Goal: Task Accomplishment & Management: Use online tool/utility

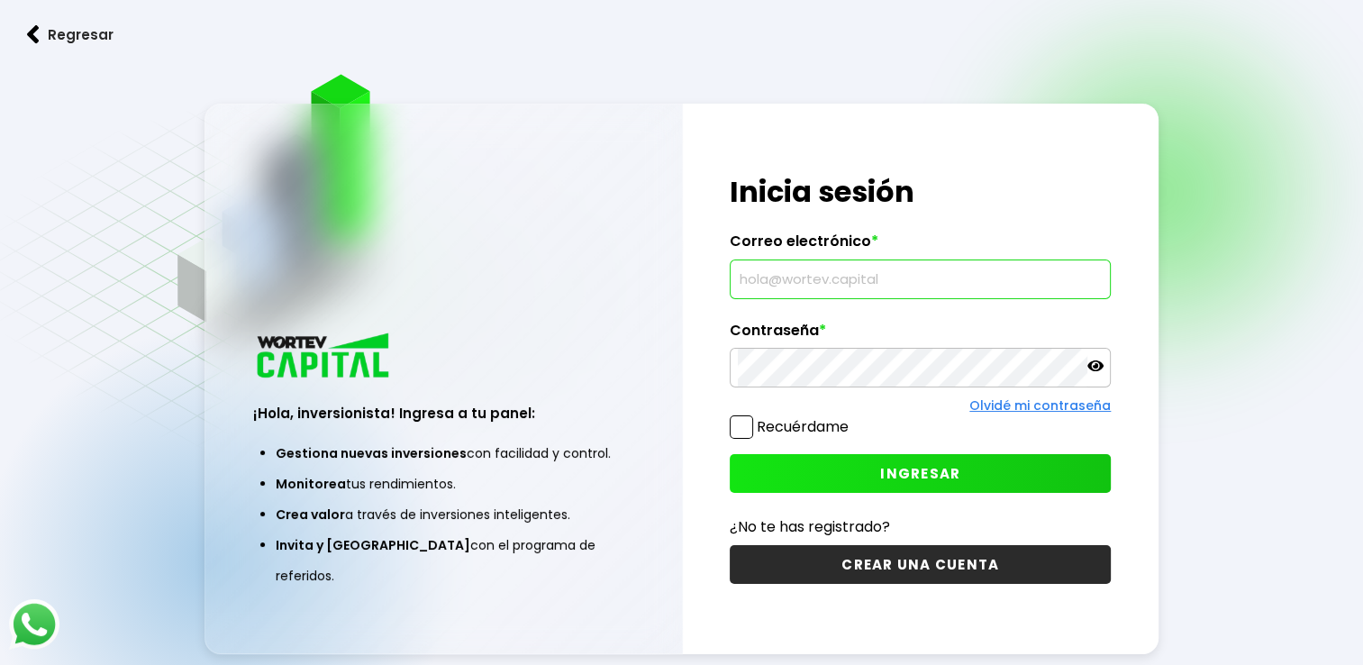
click at [800, 283] on input "text" at bounding box center [920, 279] width 365 height 38
type input "[EMAIL_ADDRESS][DOMAIN_NAME]"
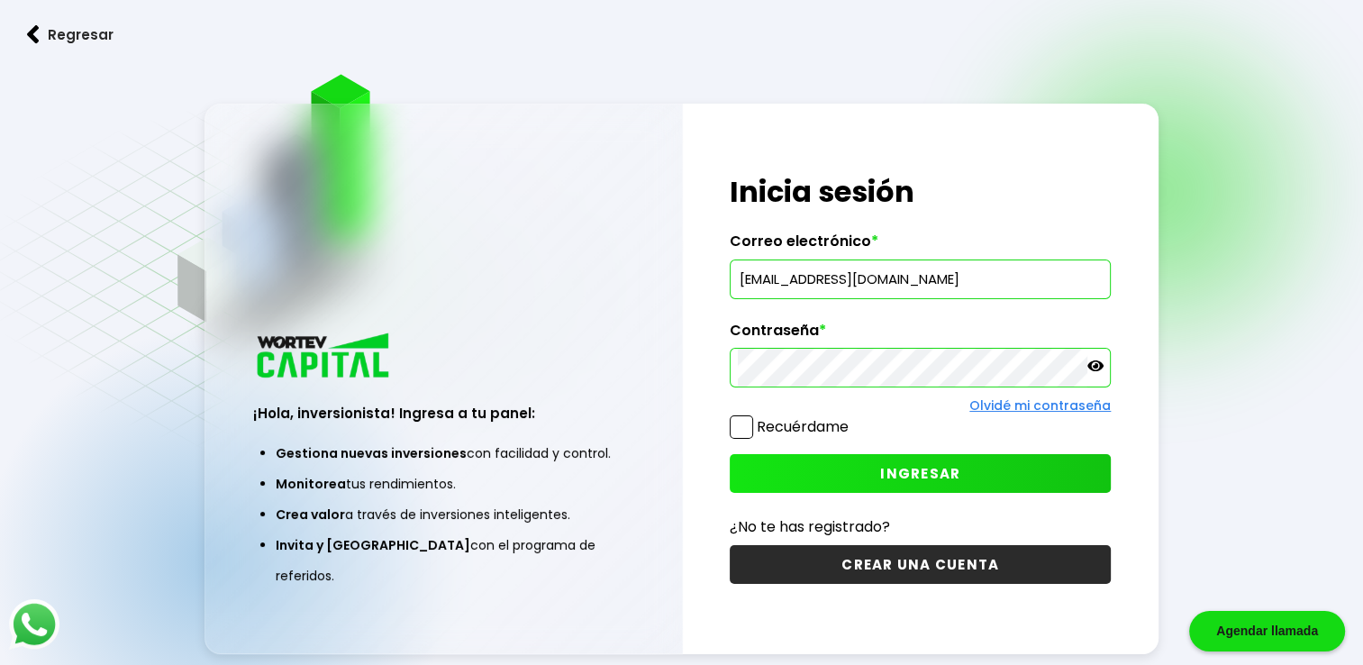
click at [1100, 373] on icon at bounding box center [1095, 366] width 16 height 16
click at [846, 471] on button "INGRESAR" at bounding box center [919, 473] width 381 height 39
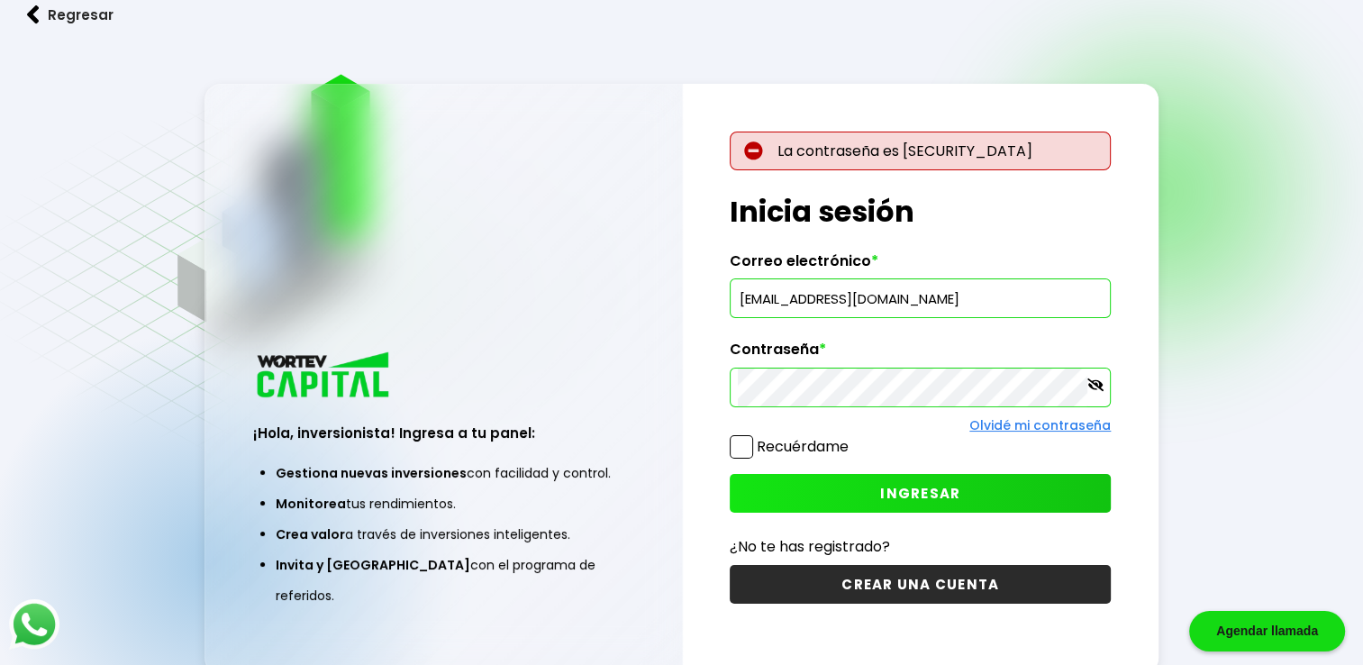
click at [921, 497] on span "INGRESAR" at bounding box center [920, 493] width 80 height 19
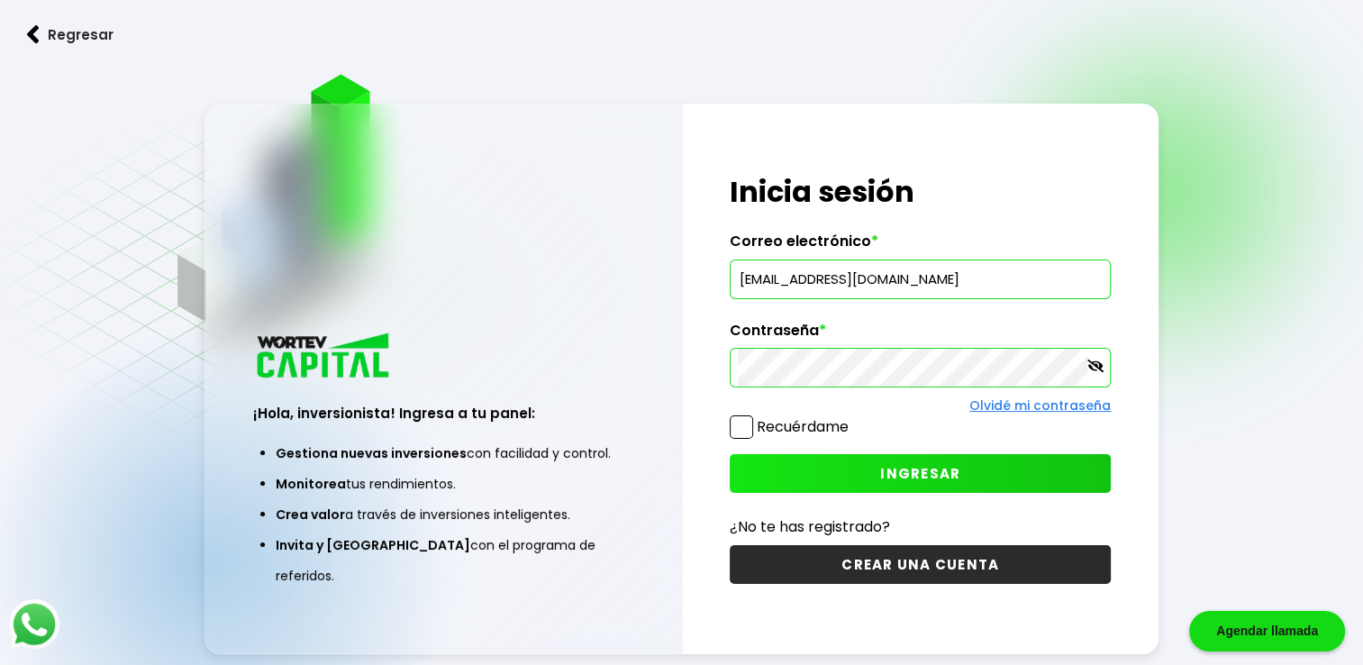
click at [864, 460] on button "INGRESAR" at bounding box center [919, 473] width 381 height 39
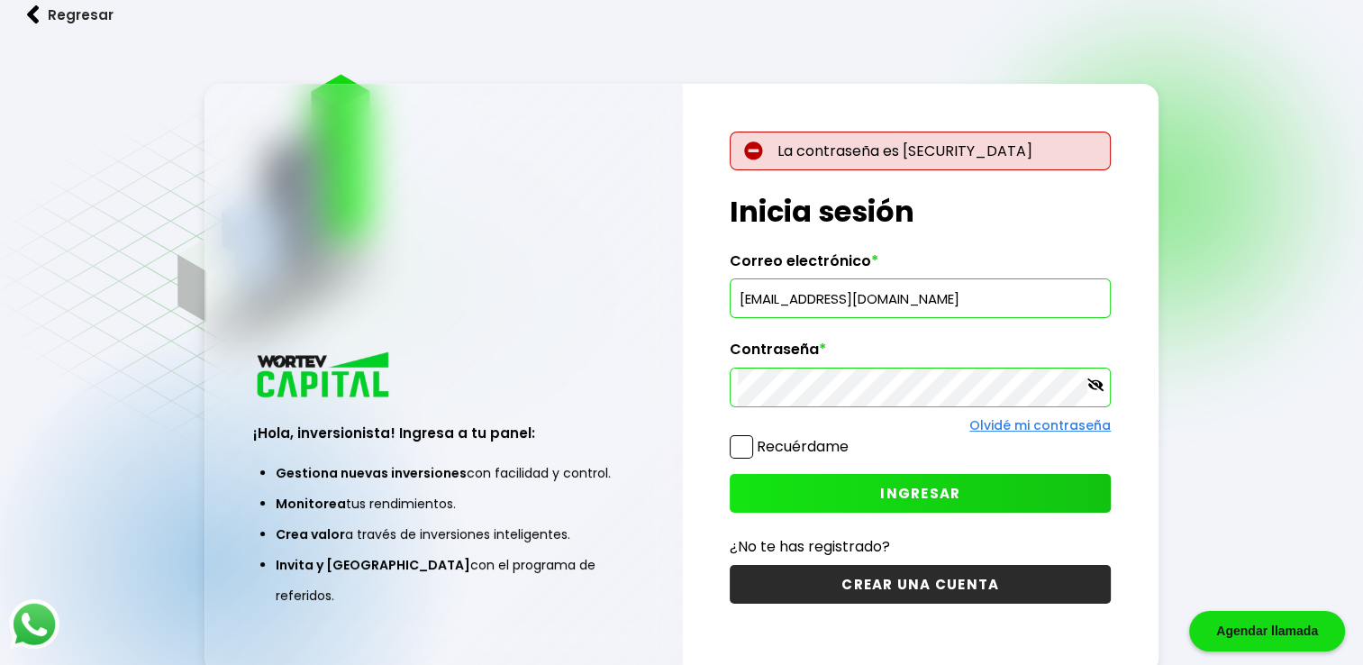
click at [705, 403] on div "La contraseña es [SECURITY_DATA] ¡Hola, inversionista! Ingresa tus credenciales…" at bounding box center [921, 379] width 476 height 590
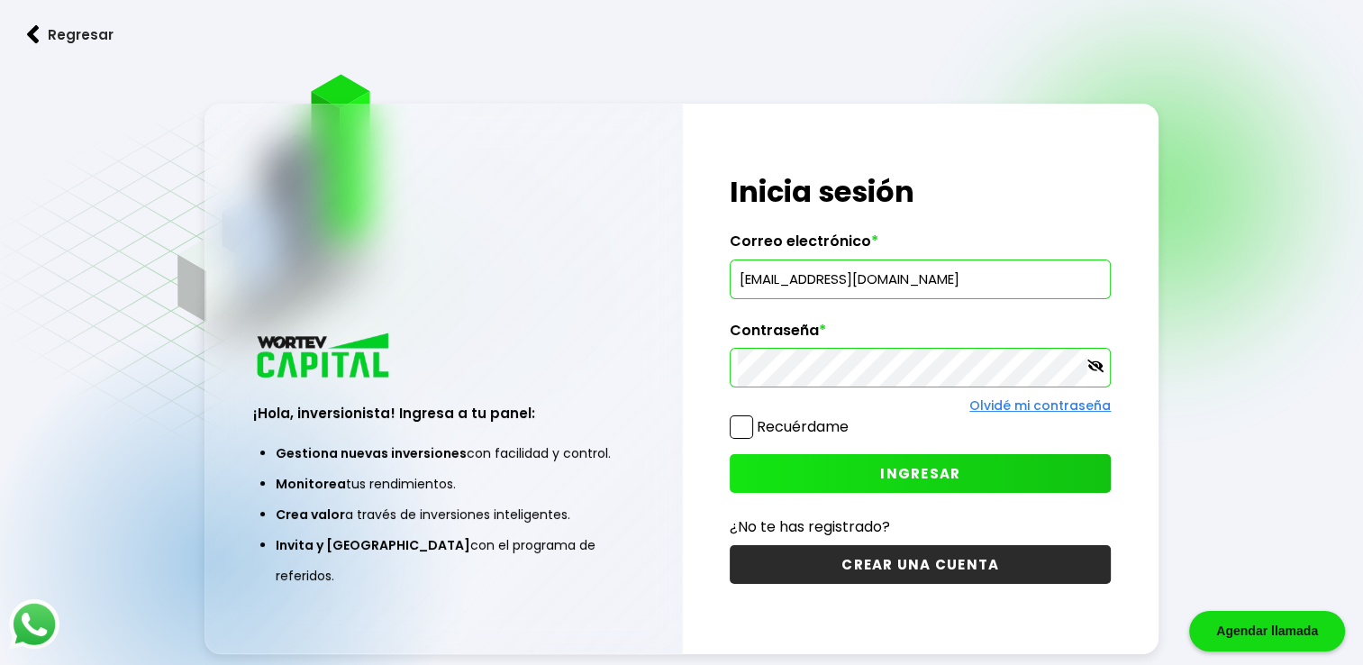
click at [915, 479] on span "INGRESAR" at bounding box center [920, 473] width 80 height 19
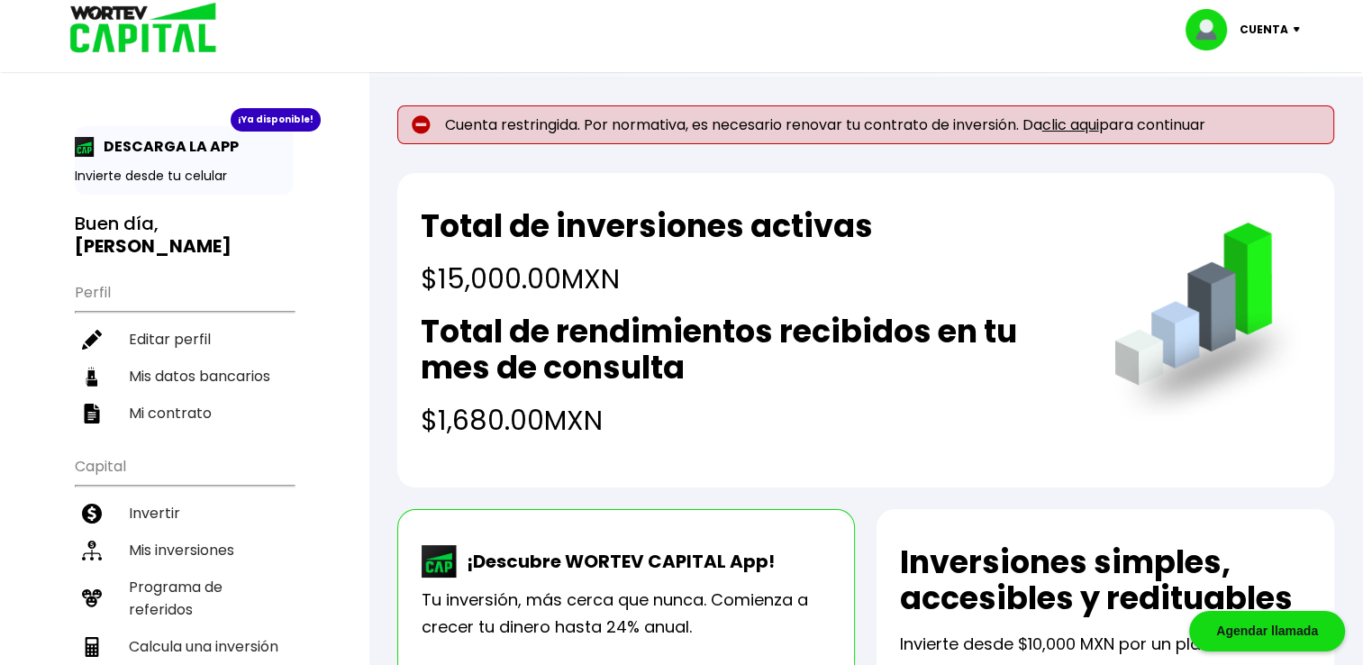
click at [1081, 131] on link "clic aqui" at bounding box center [1070, 124] width 57 height 21
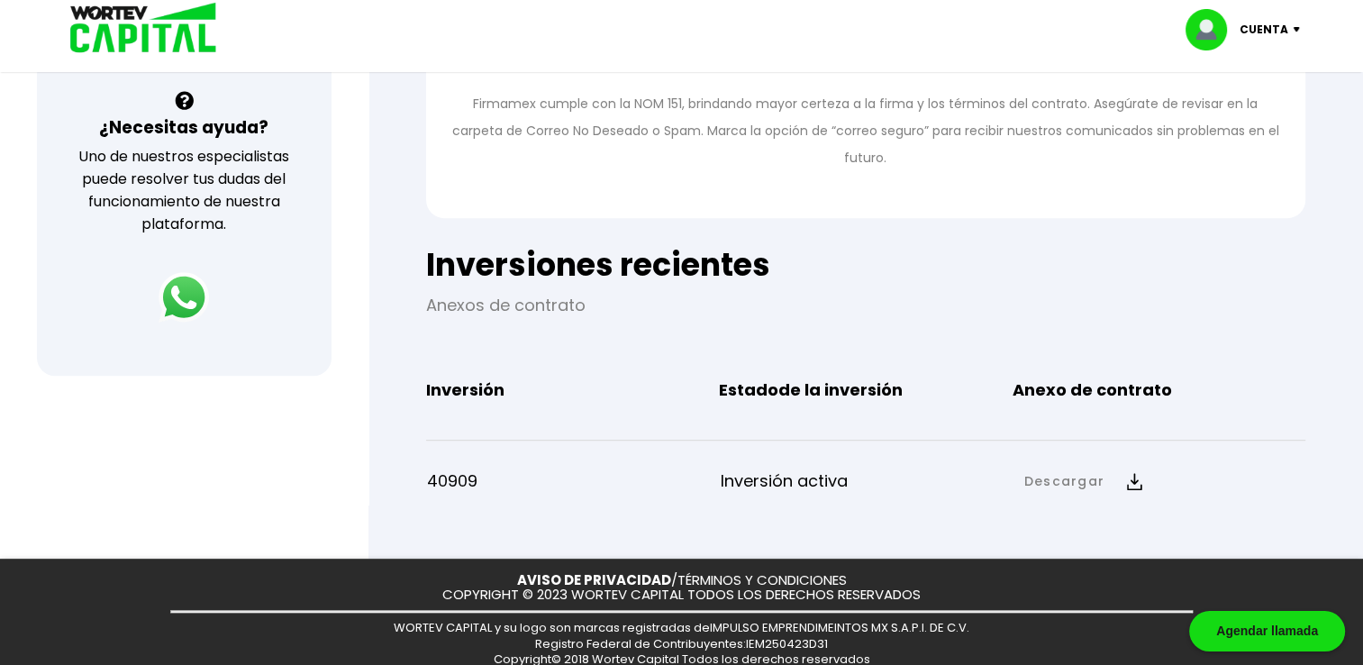
scroll to position [651, 0]
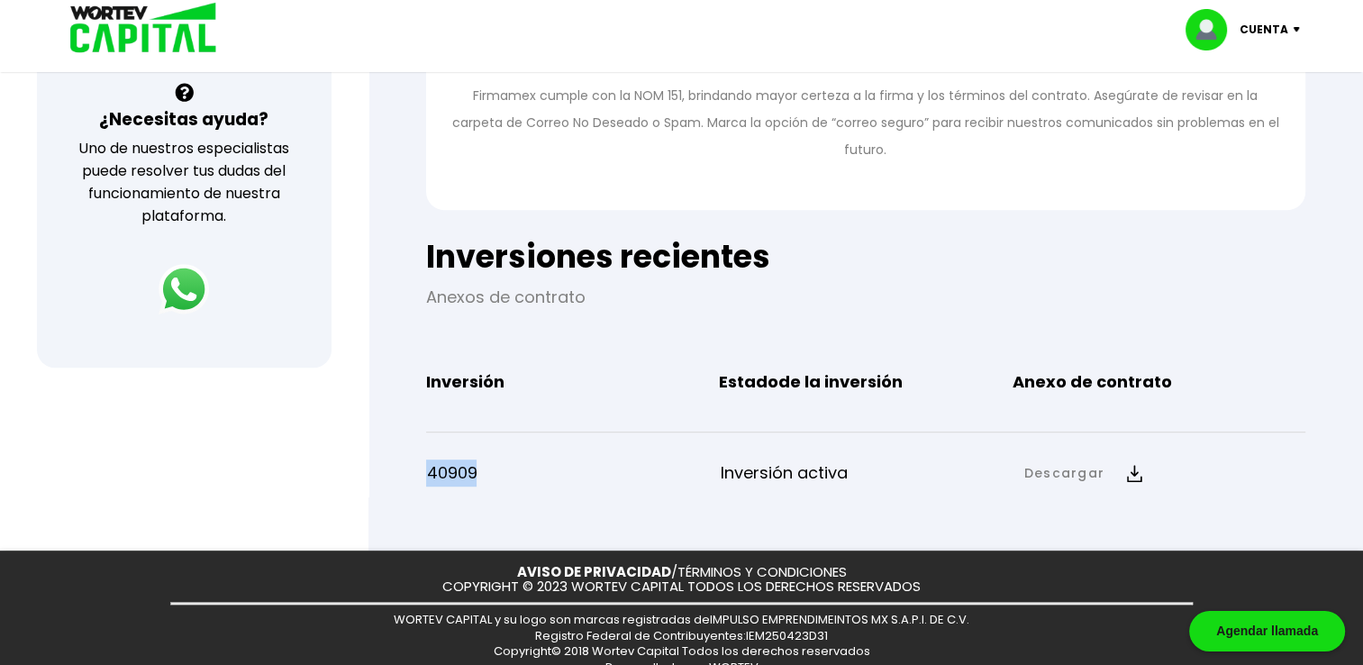
drag, startPoint x: 491, startPoint y: 477, endPoint x: 426, endPoint y: 474, distance: 64.9
click at [426, 474] on p "40909" at bounding box center [572, 472] width 293 height 27
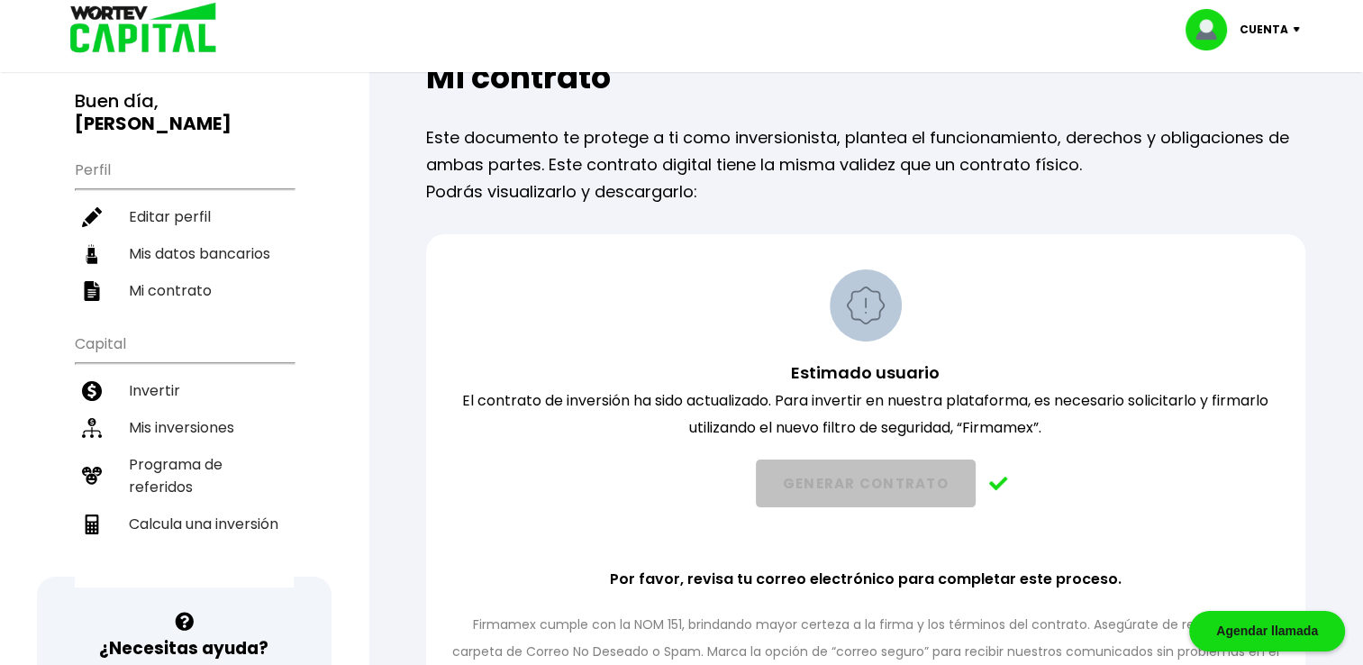
scroll to position [0, 0]
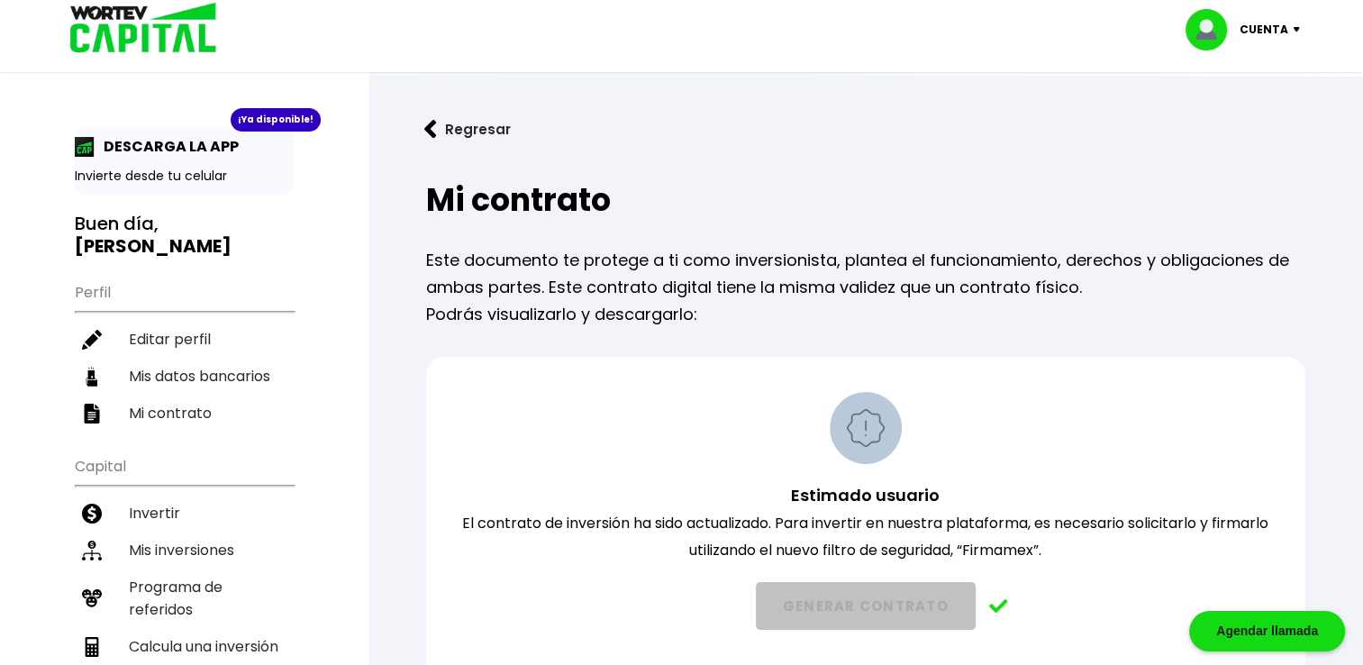
click at [472, 124] on button "Regresar" at bounding box center [467, 129] width 140 height 48
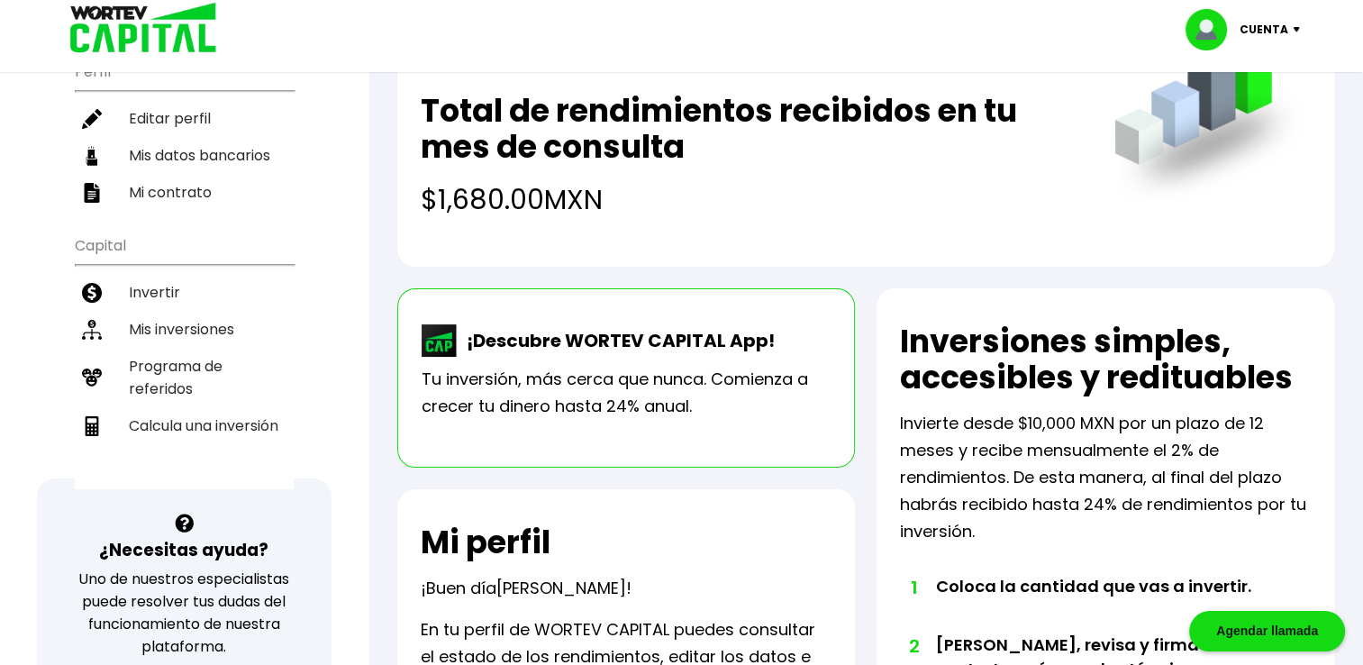
scroll to position [177, 0]
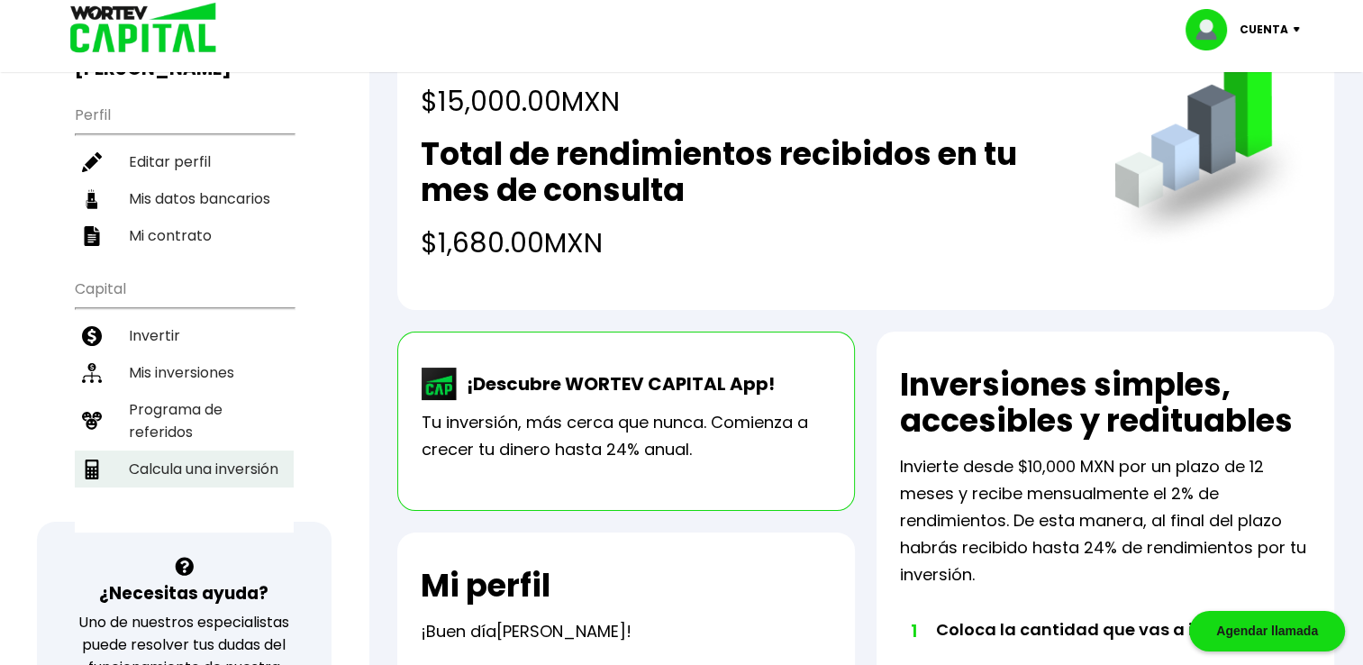
click at [241, 450] on li "Calcula una inversión" at bounding box center [184, 468] width 219 height 37
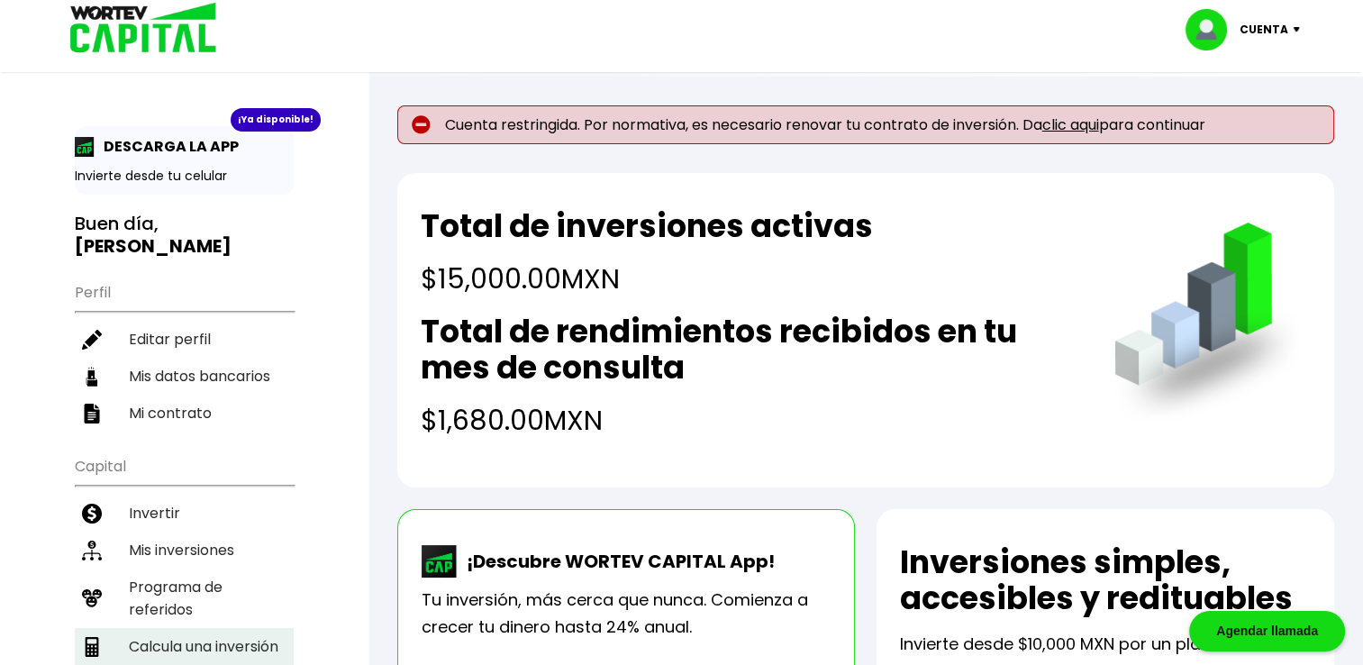
select select "1"
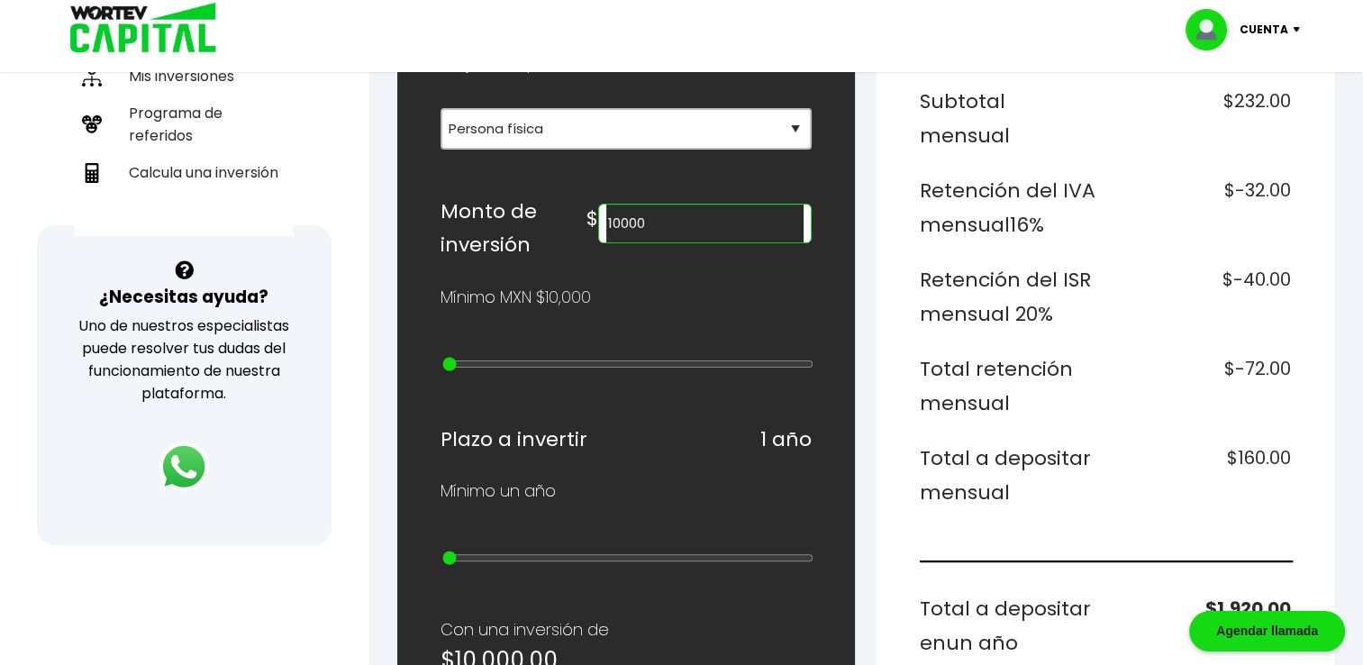
scroll to position [462, 0]
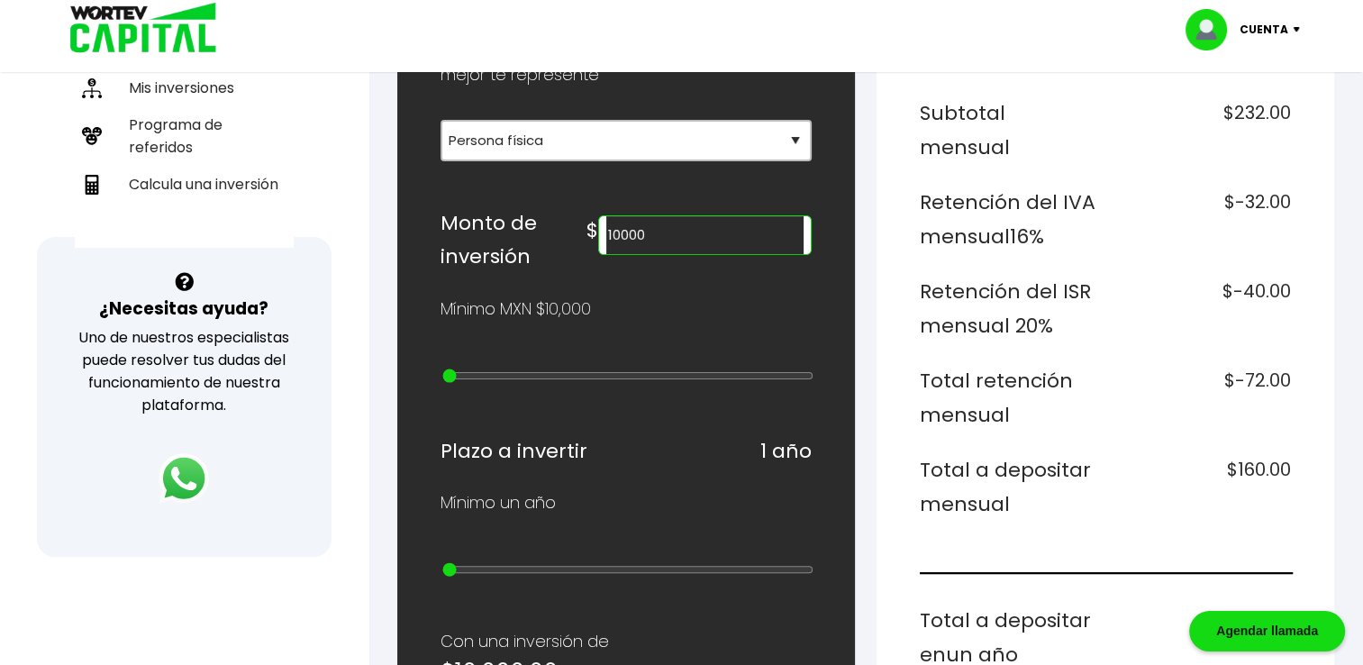
click at [721, 229] on input "10000" at bounding box center [704, 235] width 197 height 38
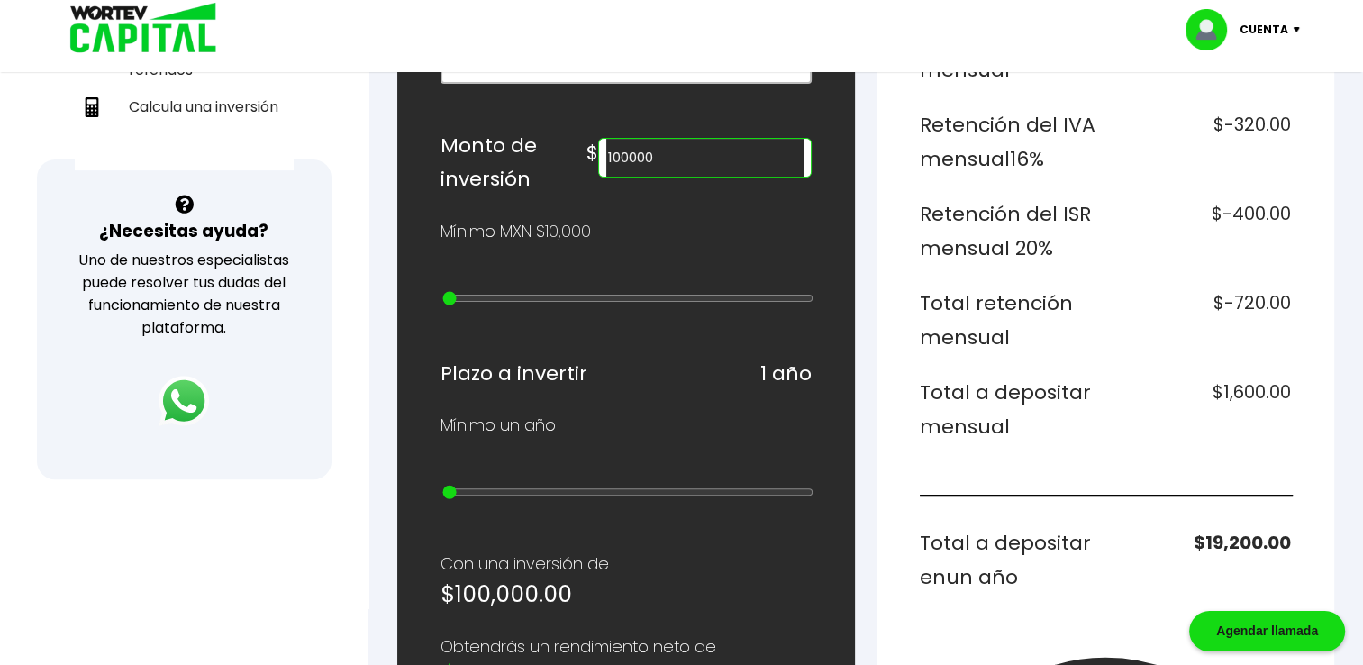
scroll to position [521, 0]
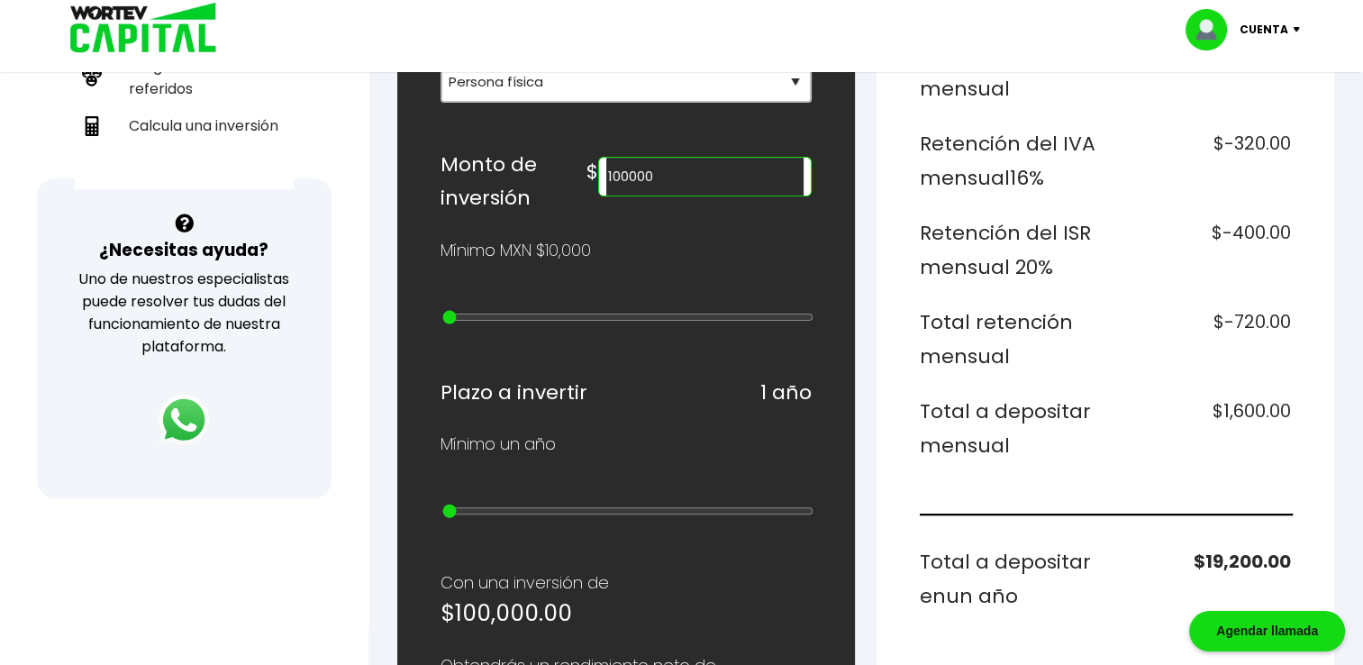
drag, startPoint x: 707, startPoint y: 168, endPoint x: 602, endPoint y: 168, distance: 105.4
click at [602, 168] on div "Monto de inversión $ 100000" at bounding box center [625, 182] width 371 height 68
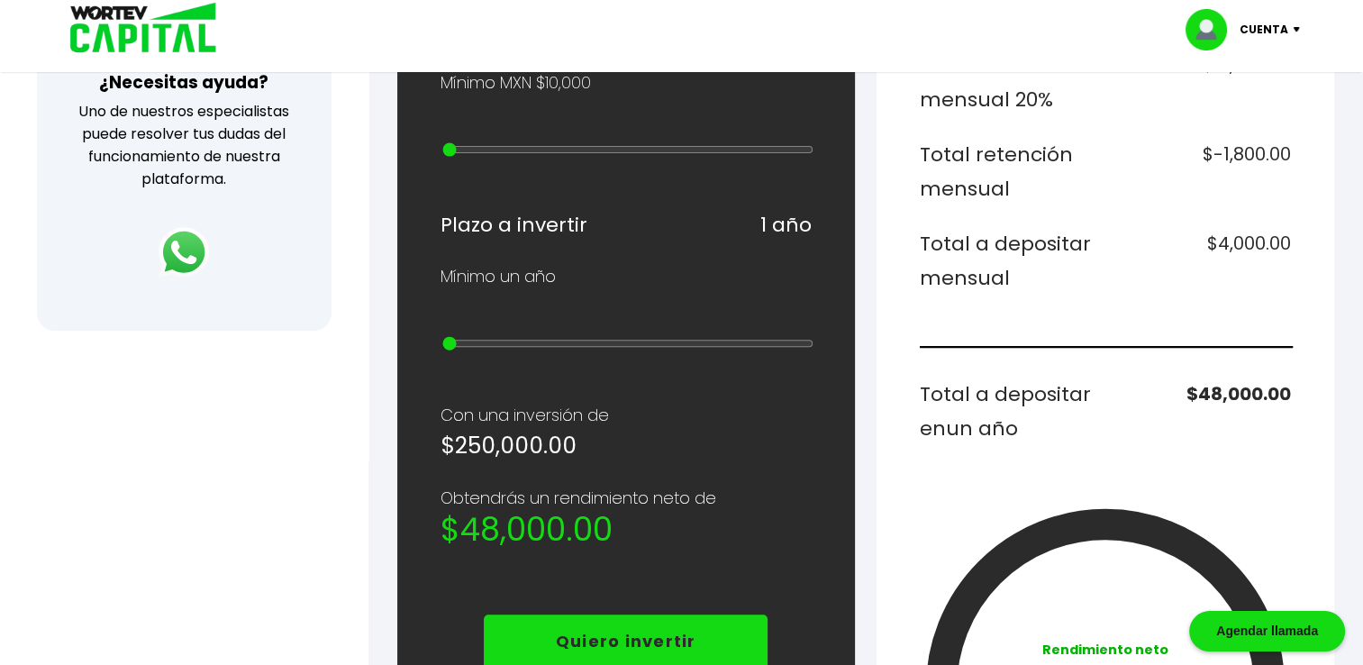
scroll to position [746, 0]
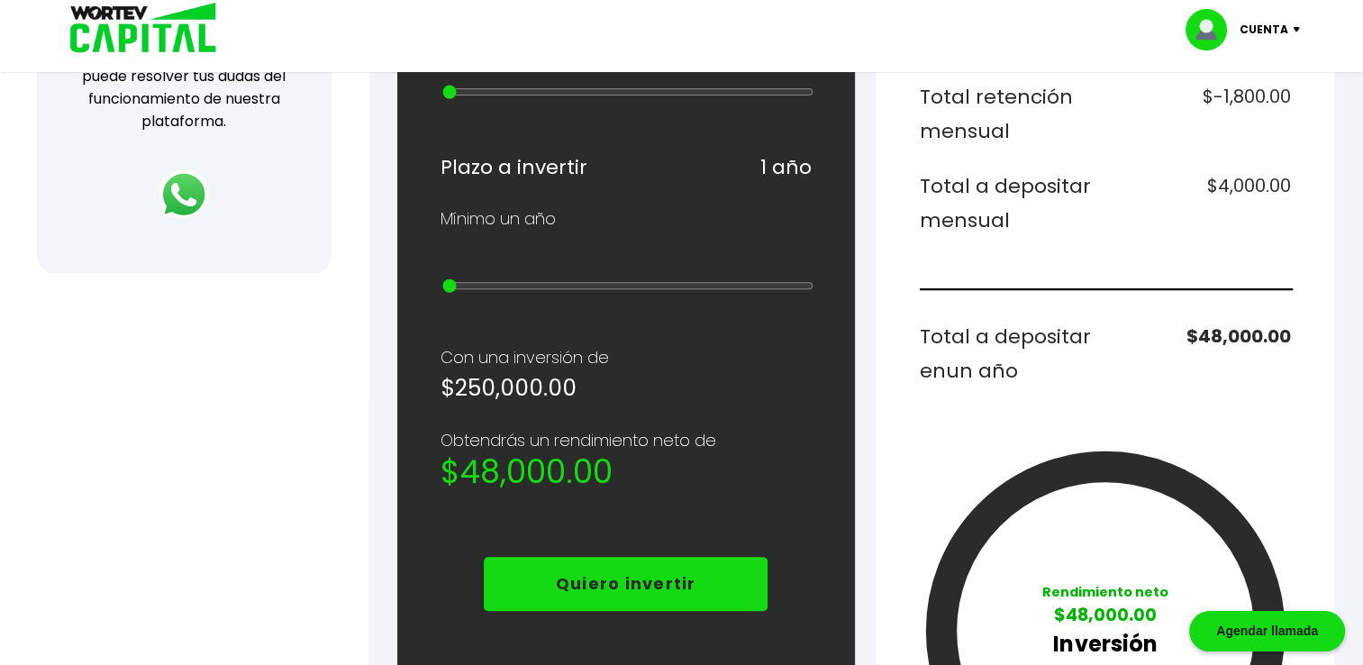
type input "250000"
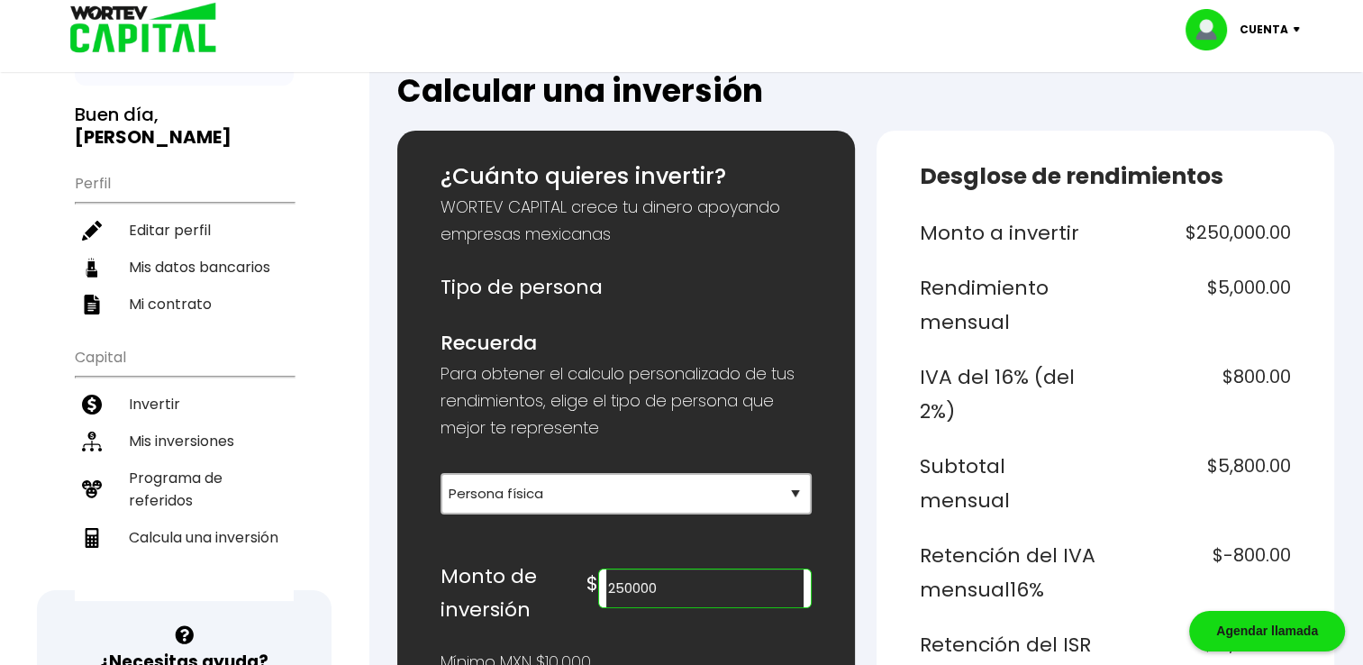
scroll to position [114, 0]
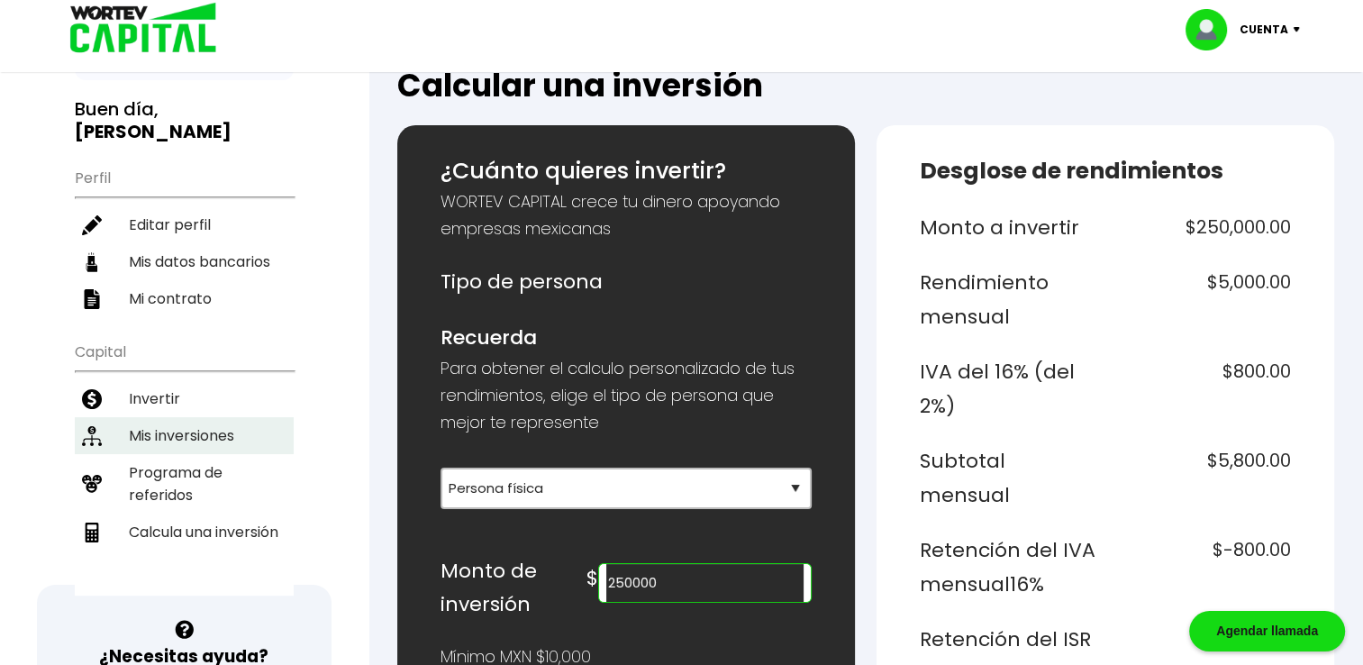
click at [159, 431] on li "Mis inversiones" at bounding box center [184, 435] width 219 height 37
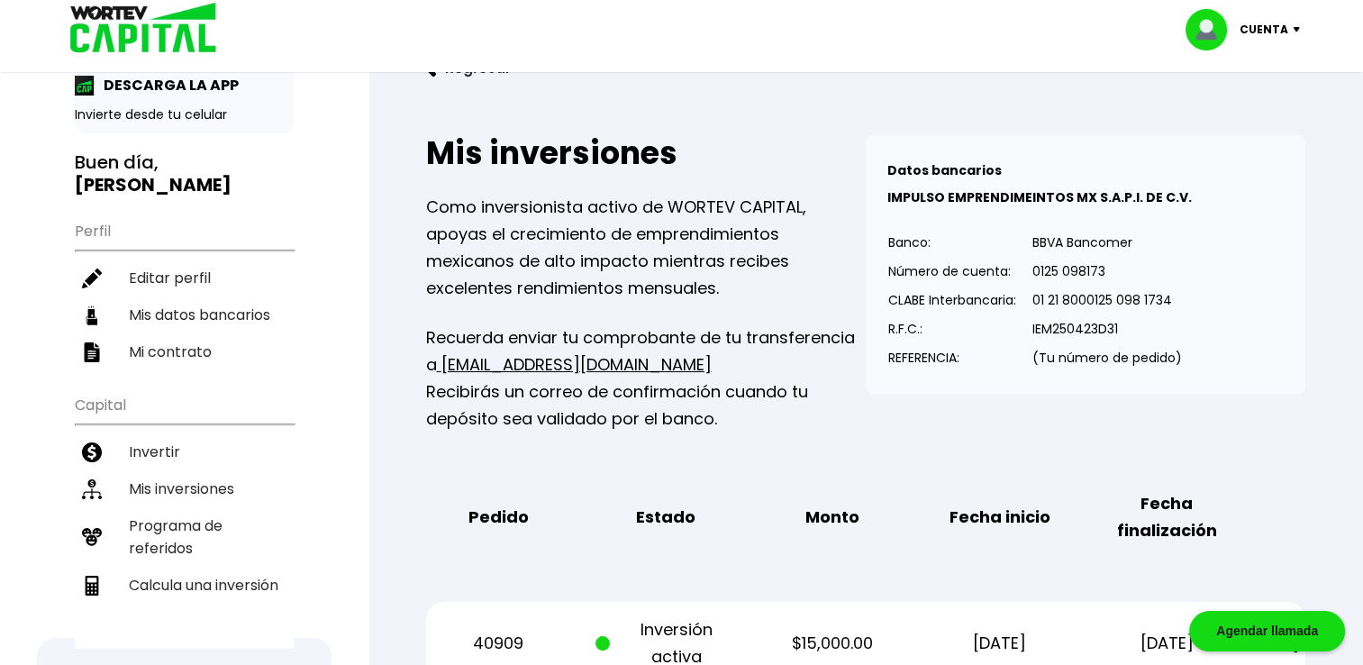
scroll to position [243, 0]
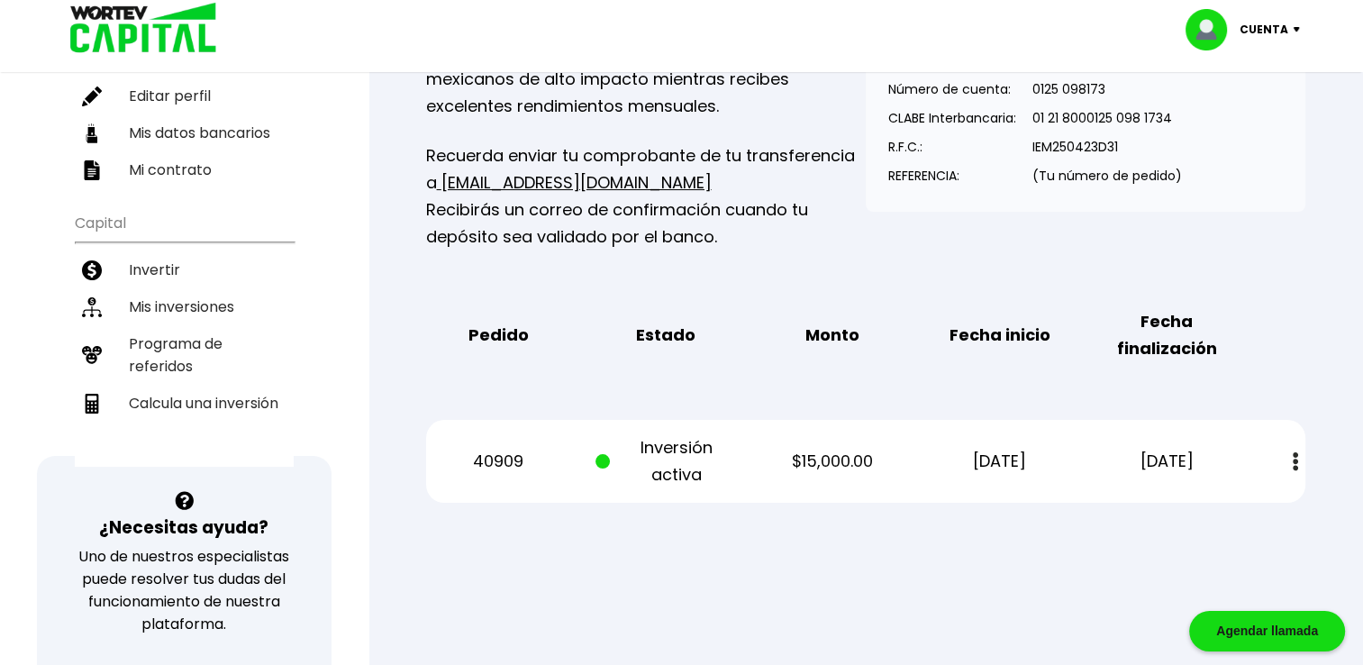
click at [1295, 452] on img at bounding box center [1294, 461] width 5 height 19
click at [1293, 348] on div "Pedido Estado Monto Fecha inicio Fecha finalización" at bounding box center [865, 335] width 879 height 83
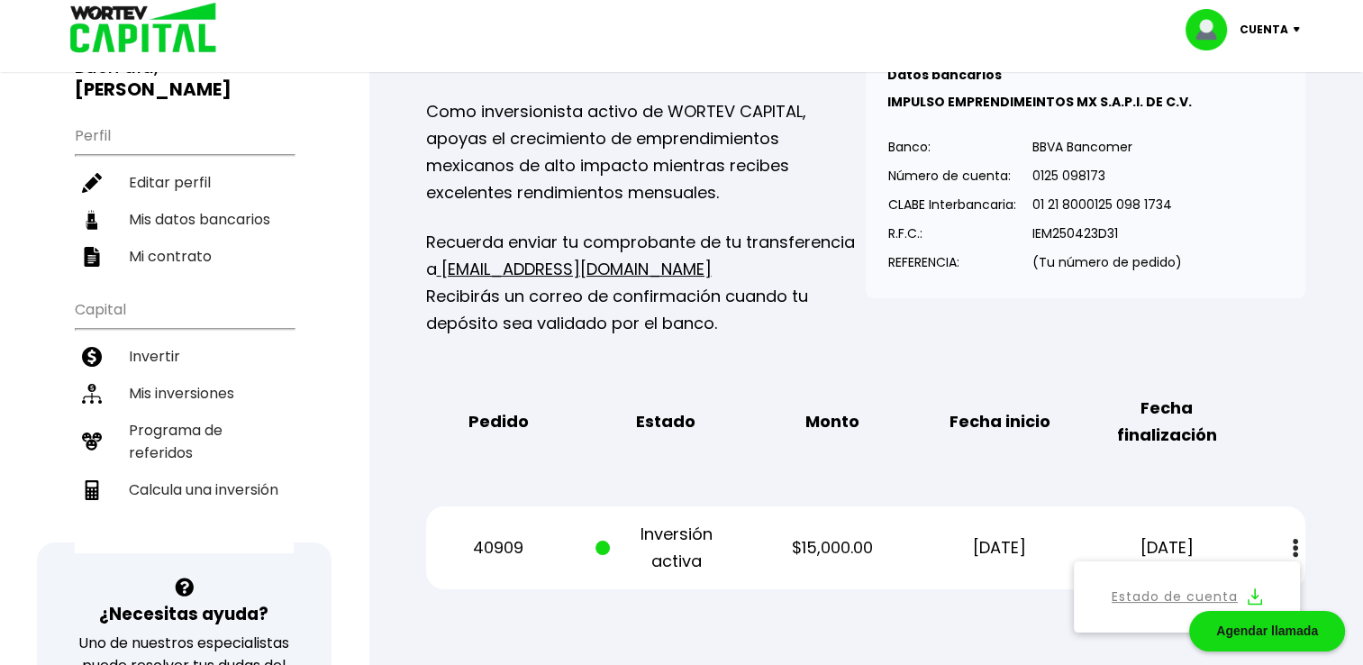
scroll to position [275, 0]
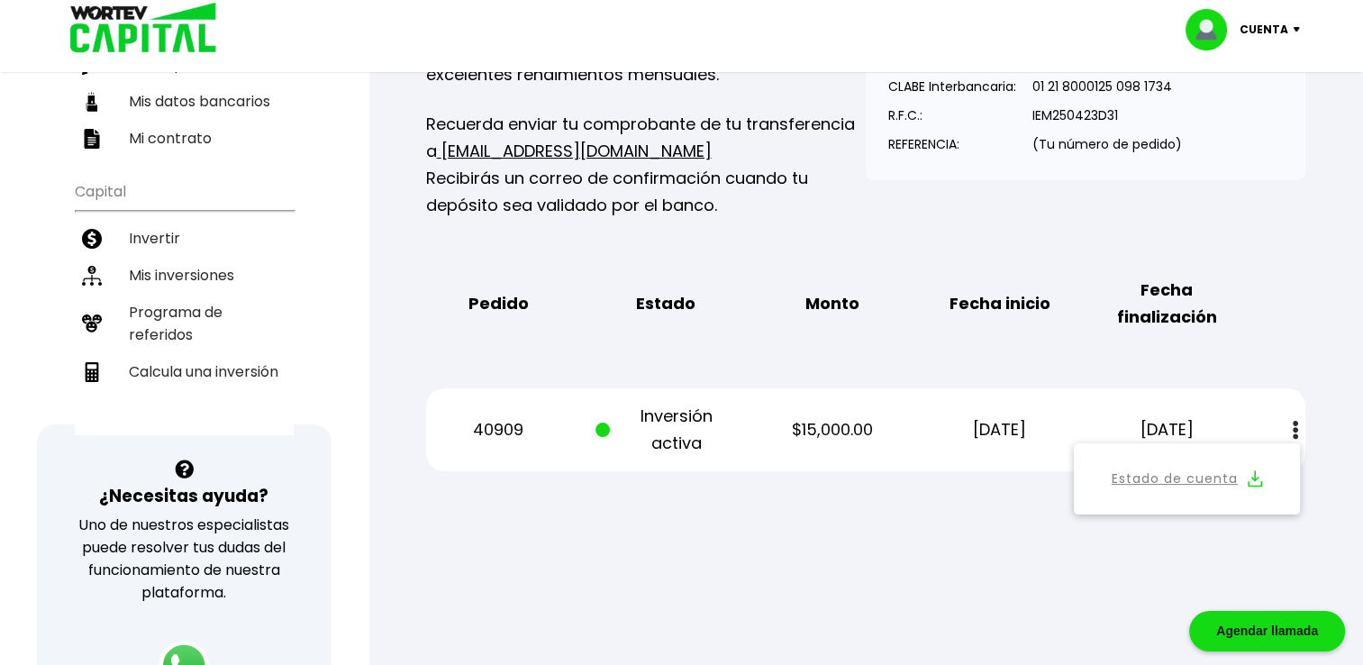
click at [831, 436] on p "$15,000.00" at bounding box center [832, 429] width 140 height 27
click at [1168, 475] on link "Estado de cuenta" at bounding box center [1174, 478] width 126 height 23
